Goal: Find specific page/section: Find specific page/section

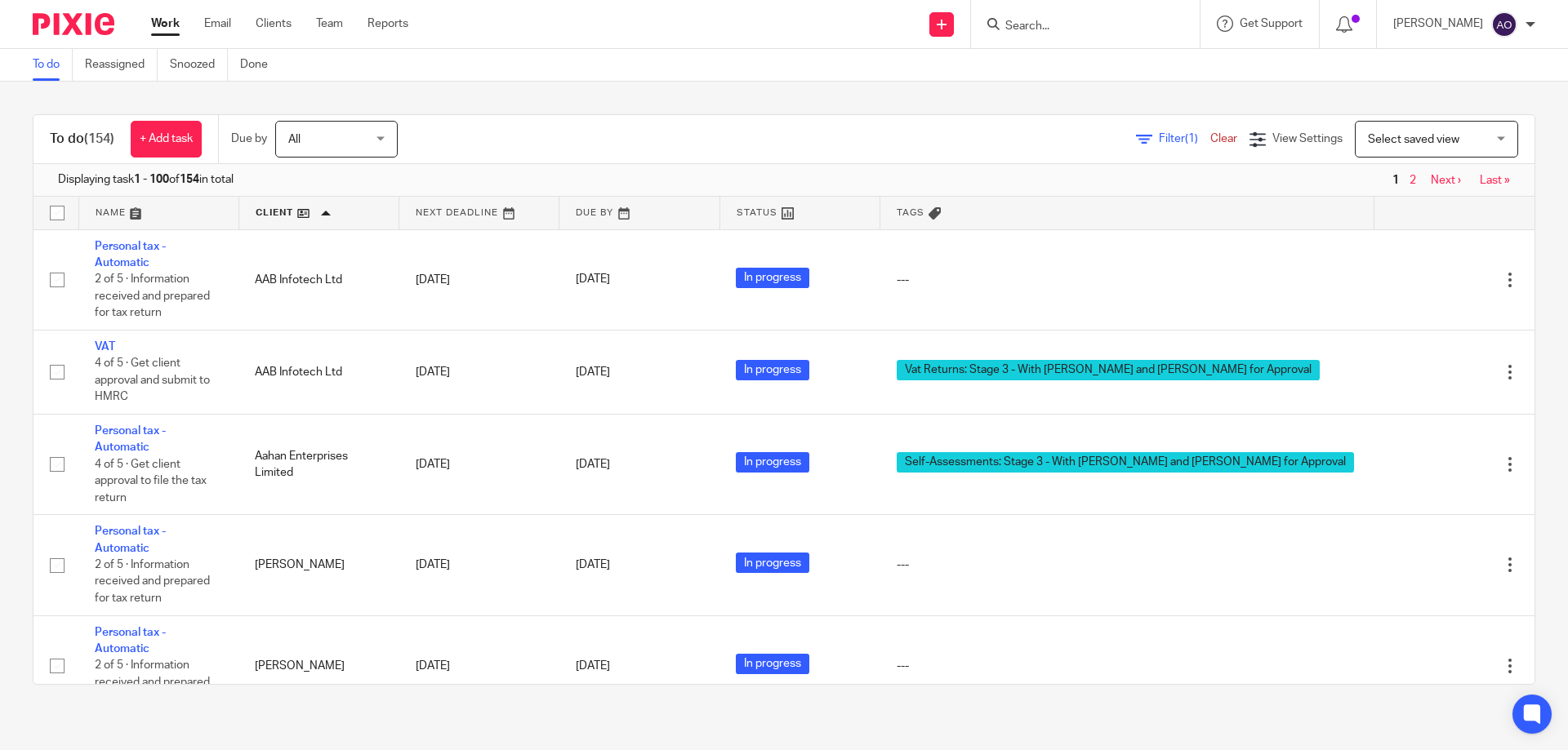
scroll to position [7184, 0]
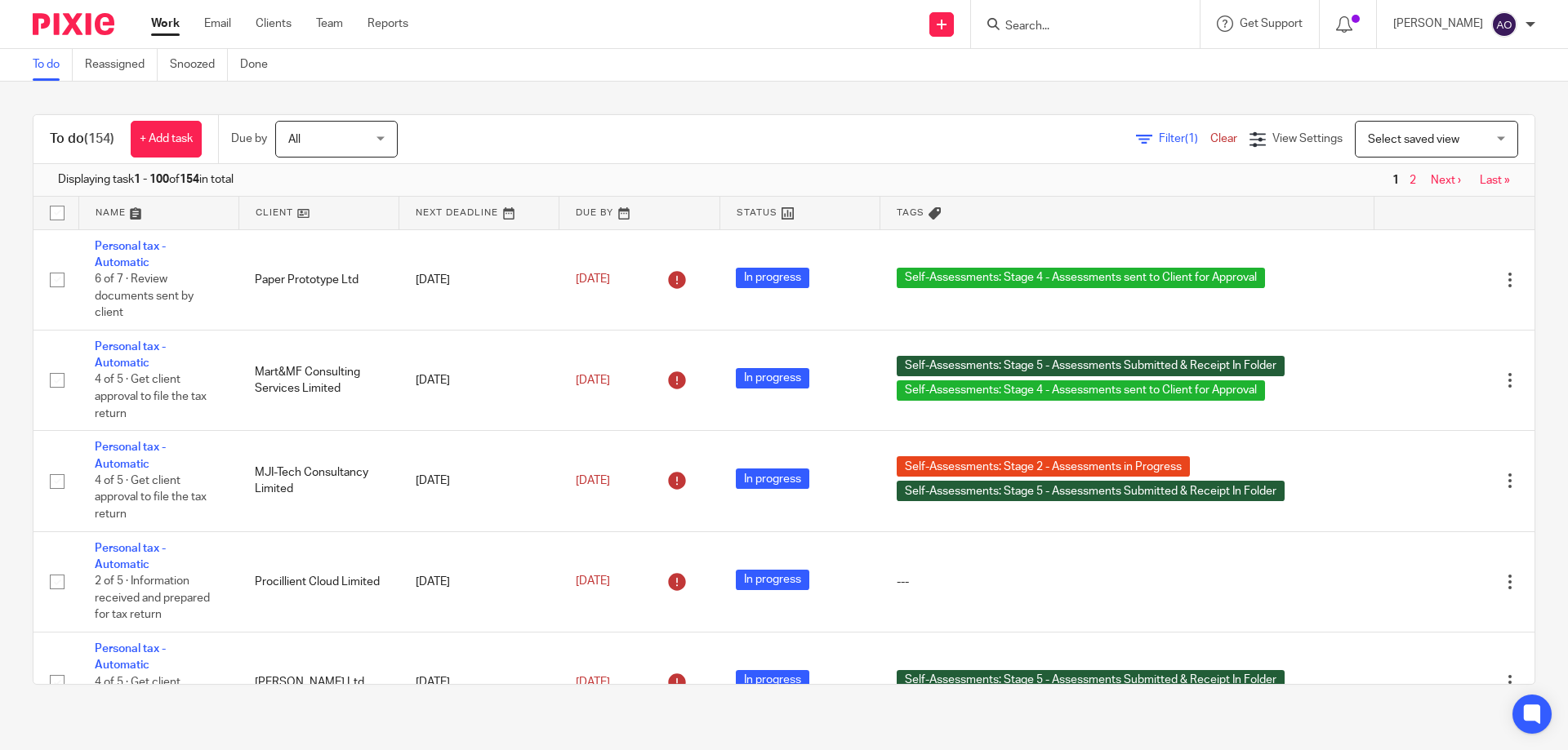
click at [1056, 20] on input "Search" at bounding box center [1077, 26] width 147 height 14
type input "paper"
click at [1070, 65] on link at bounding box center [1138, 70] width 276 height 37
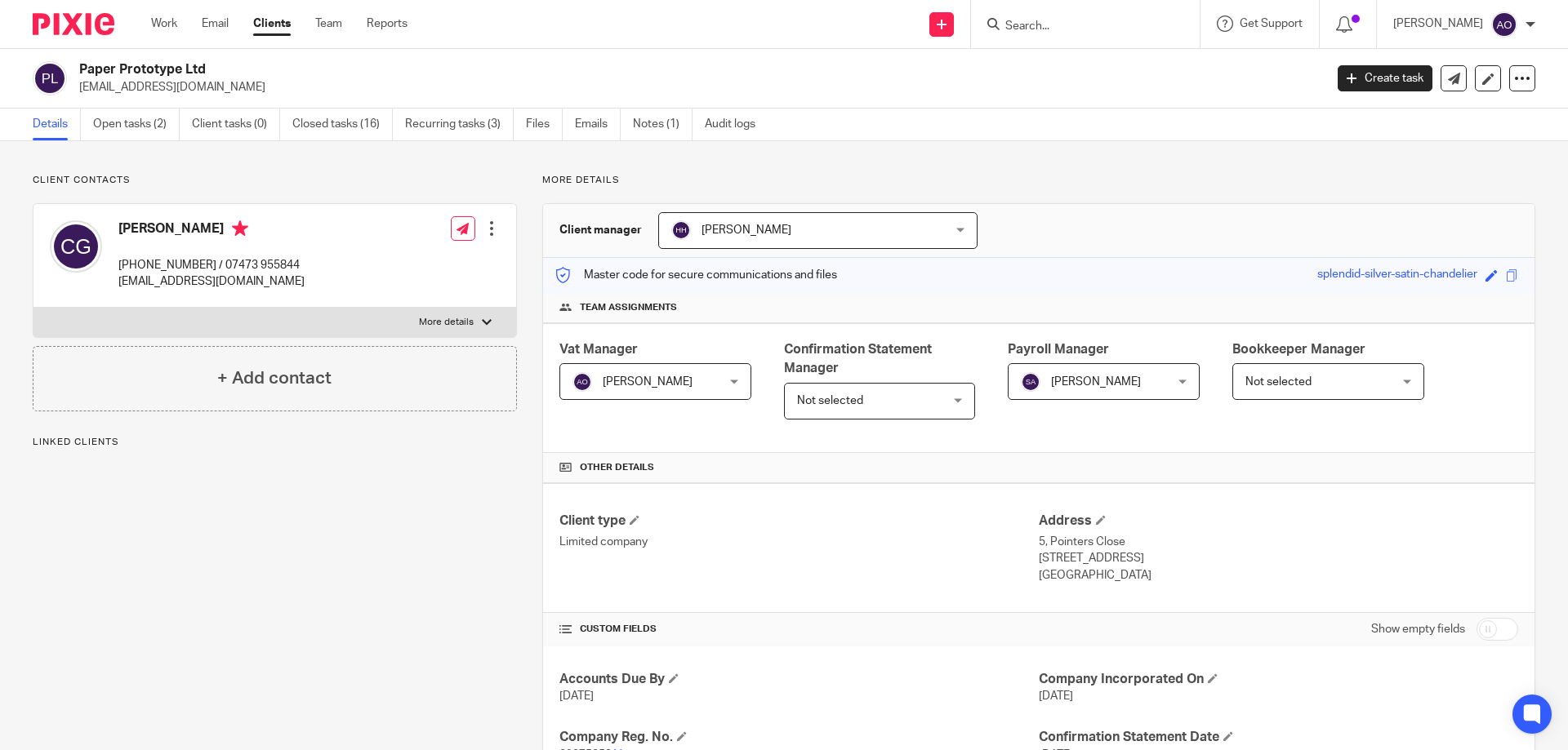
scroll to position [490, 0]
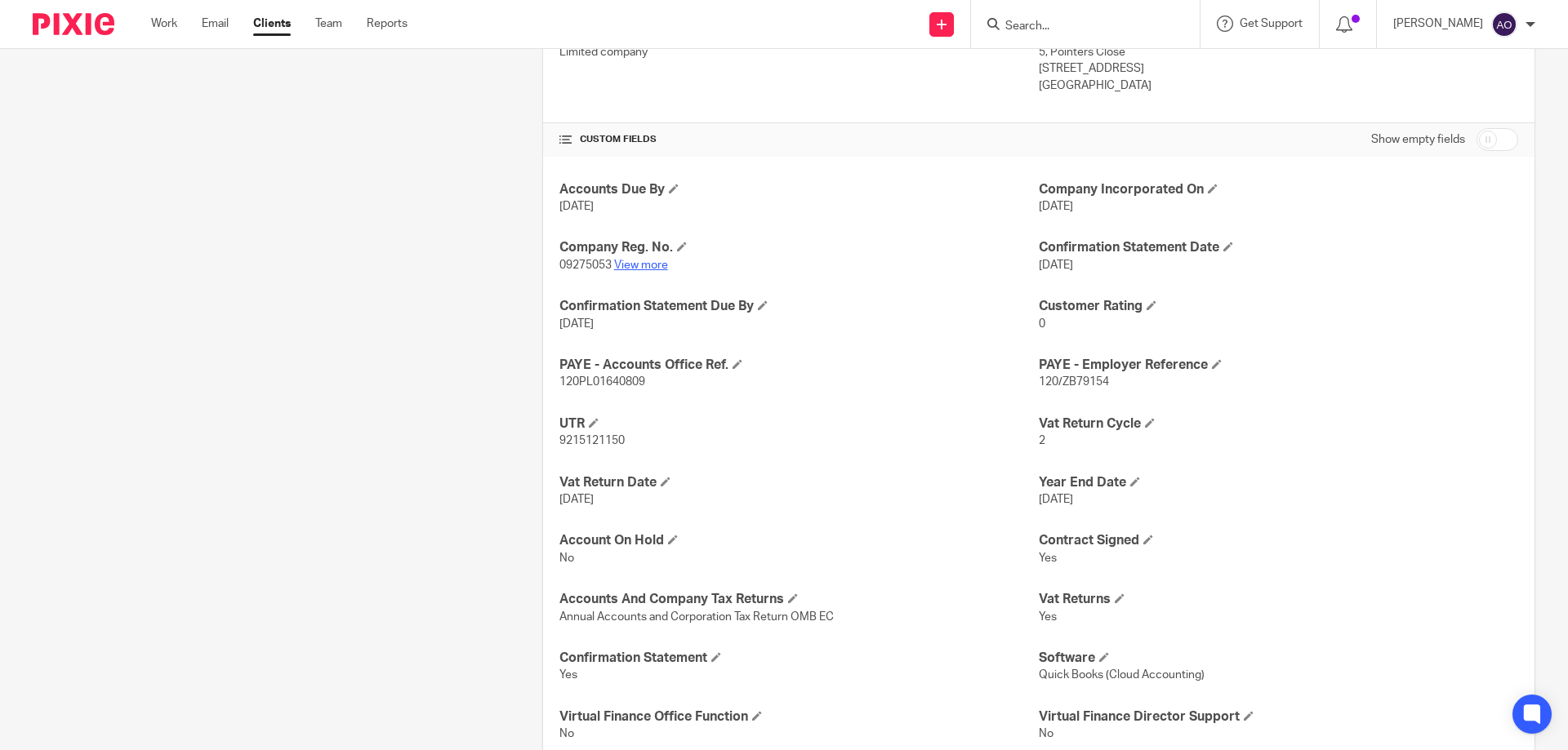
click at [639, 263] on link "View more" at bounding box center [641, 265] width 54 height 11
